Goal: Use online tool/utility: Use online tool/utility

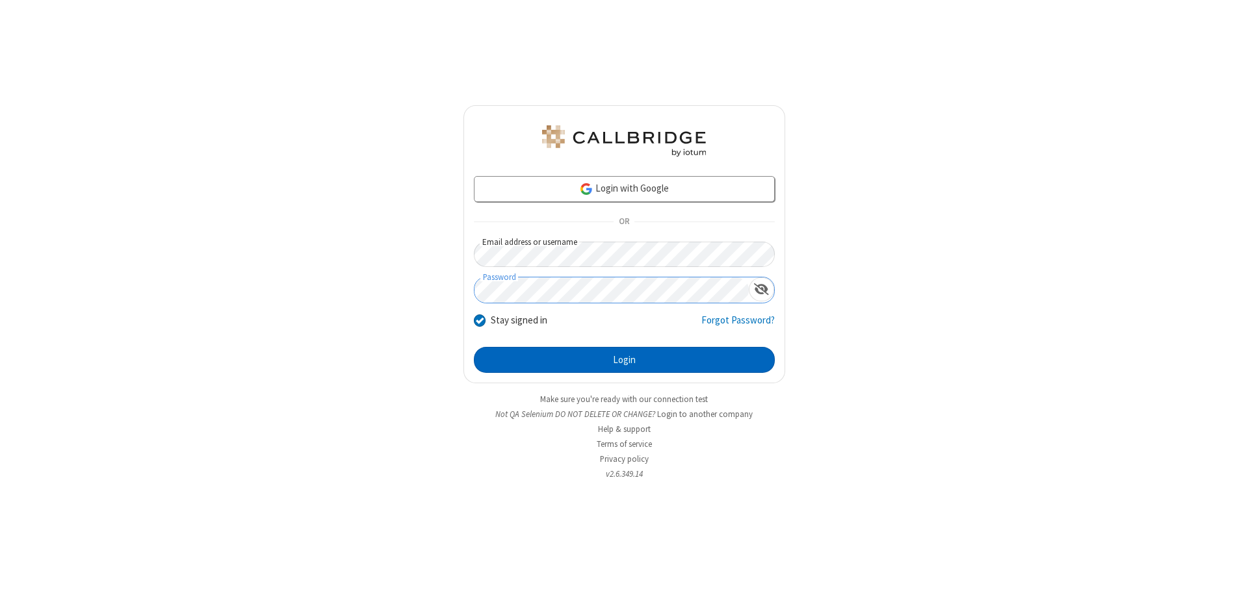
click at [624, 360] on button "Login" at bounding box center [624, 360] width 301 height 26
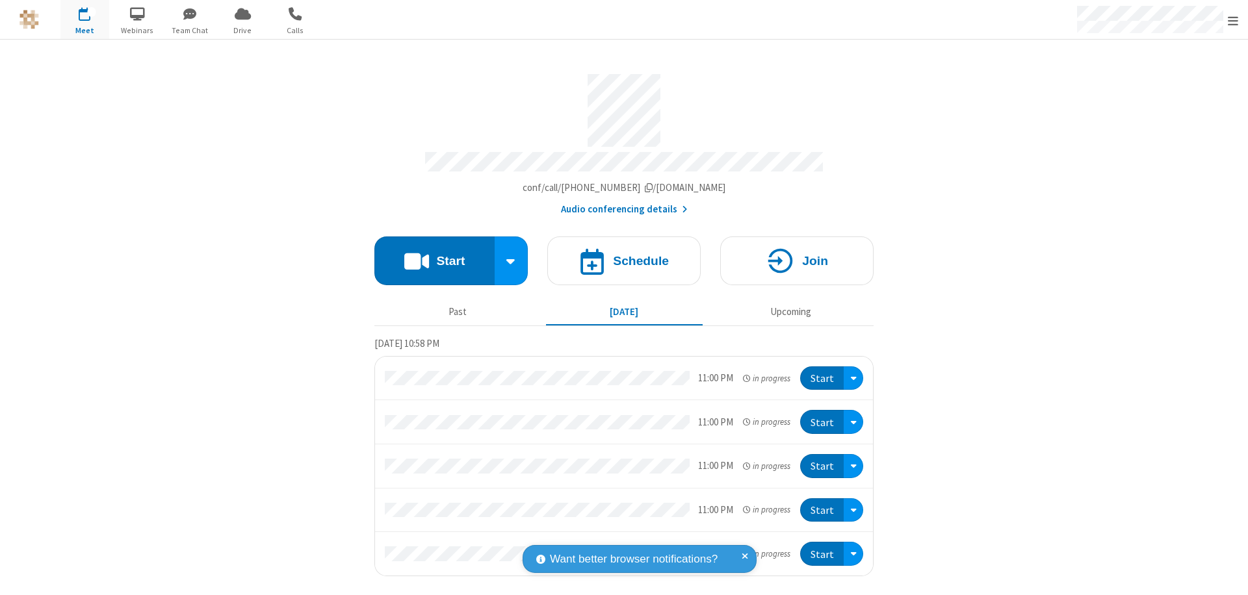
click at [434, 255] on button "Start" at bounding box center [434, 261] width 120 height 49
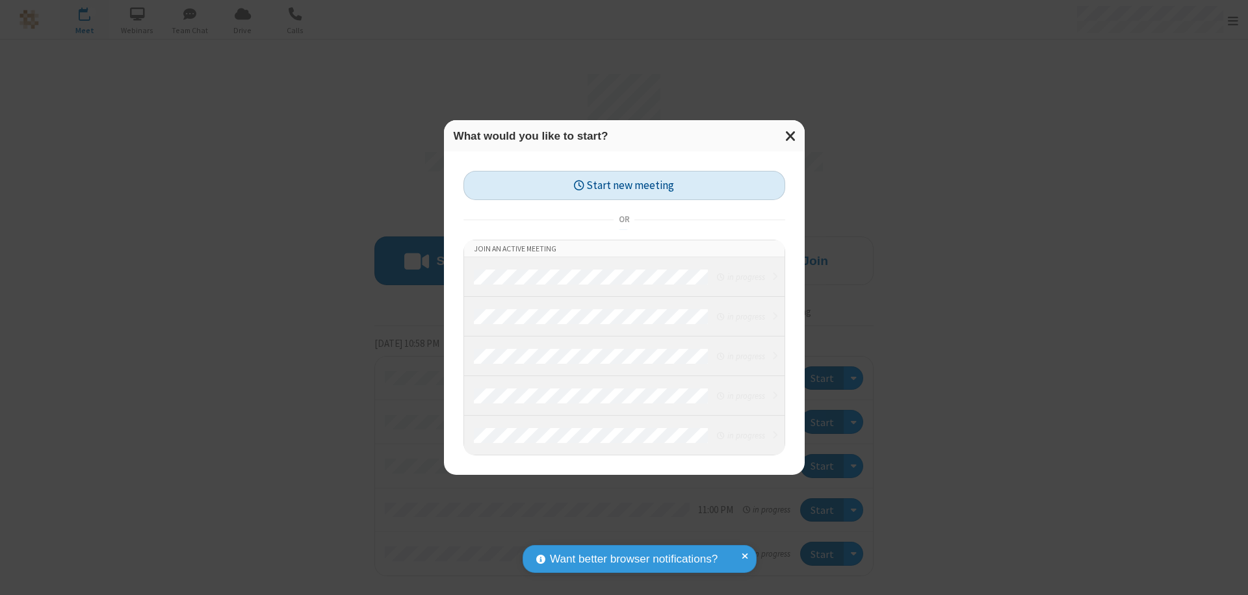
click at [624, 185] on button "Start new meeting" at bounding box center [624, 185] width 322 height 29
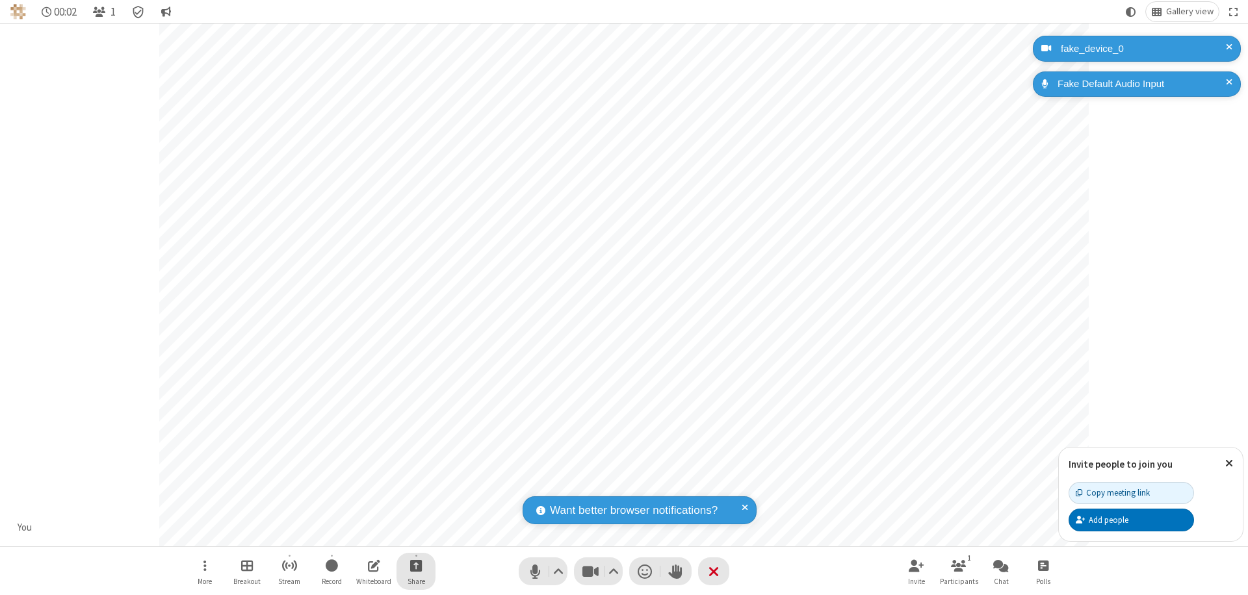
click at [416, 565] on span "Start sharing" at bounding box center [416, 566] width 12 height 16
click at [415, 486] on span "Share additional camera" at bounding box center [424, 489] width 96 height 11
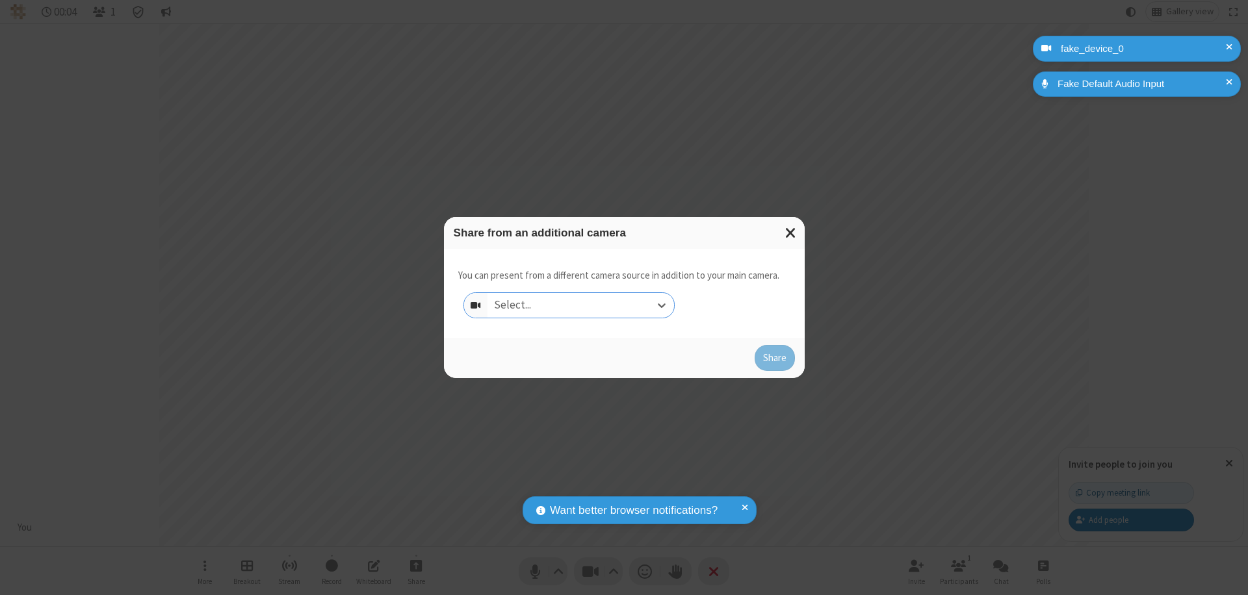
click at [580, 305] on div "Select..." at bounding box center [580, 305] width 187 height 25
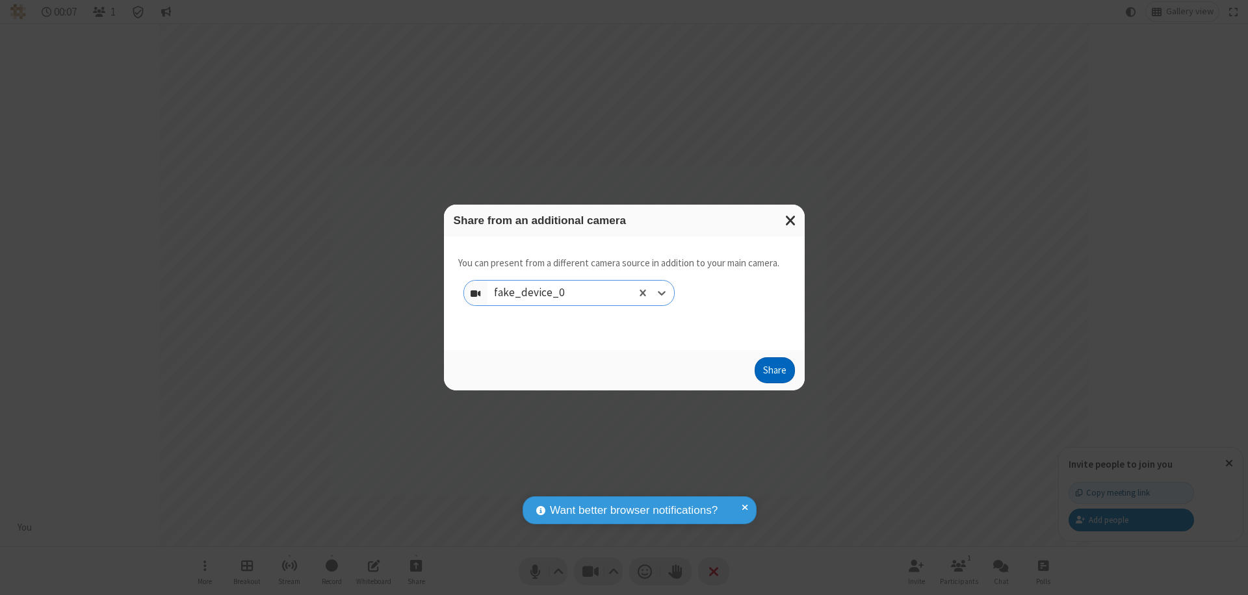
click at [774, 373] on button "Share" at bounding box center [775, 370] width 40 height 26
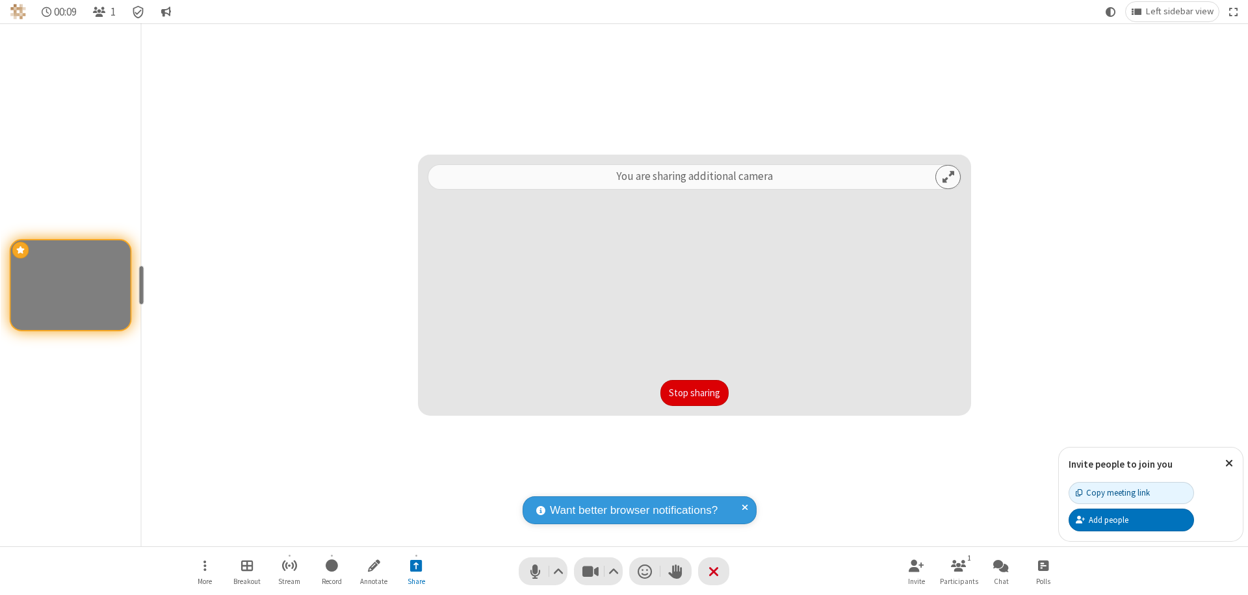
click at [694, 393] on button "Stop sharing" at bounding box center [694, 393] width 68 height 26
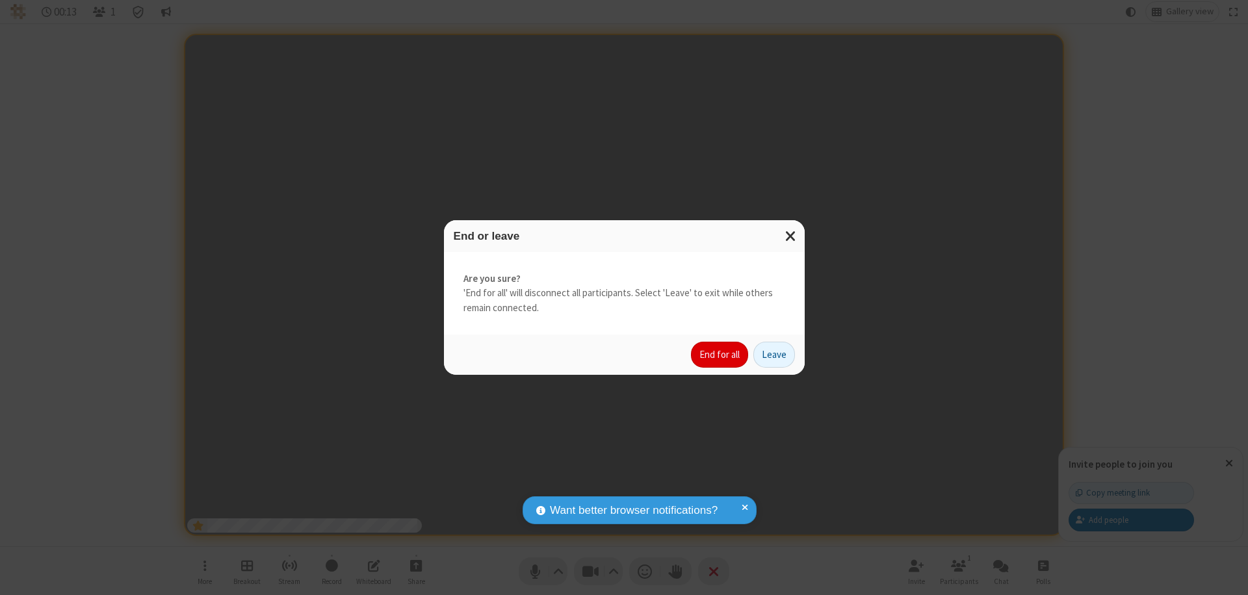
click at [720, 355] on button "End for all" at bounding box center [719, 355] width 57 height 26
